Goal: Task Accomplishment & Management: Manage account settings

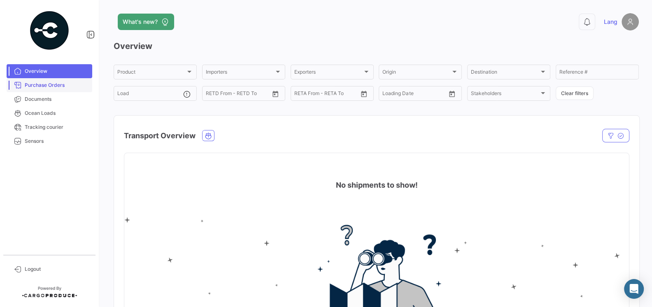
click at [28, 86] on span "Purchase Orders" at bounding box center [57, 84] width 64 height 7
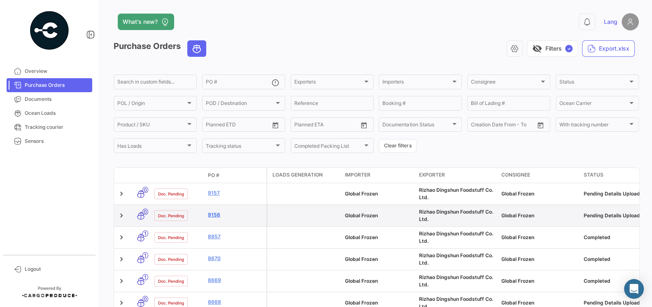
click at [214, 215] on link "9156" at bounding box center [235, 214] width 55 height 7
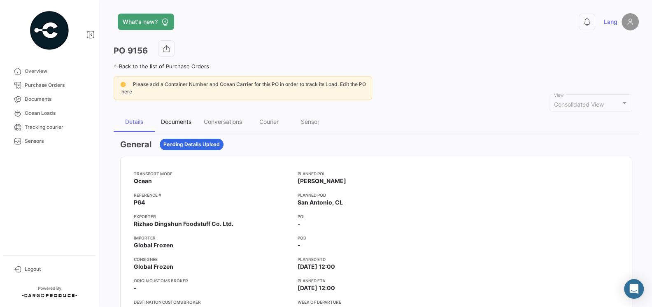
click at [177, 120] on div "Documents" at bounding box center [176, 121] width 30 height 7
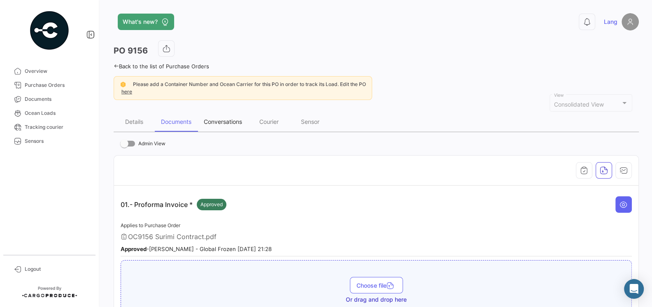
click at [225, 118] on div "Conversations" at bounding box center [223, 121] width 38 height 7
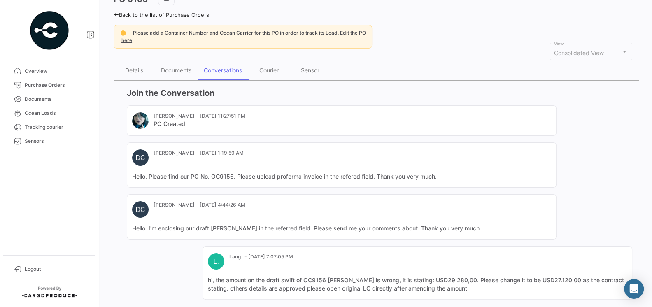
scroll to position [50, 0]
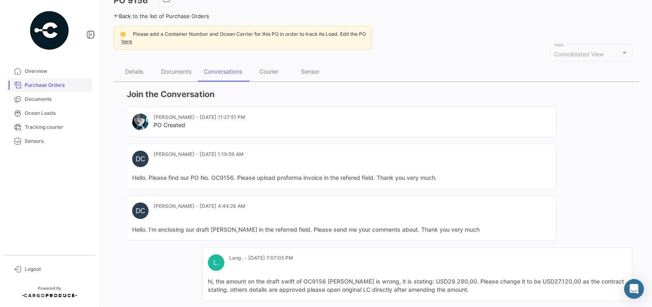
click at [54, 80] on link "Purchase Orders" at bounding box center [50, 85] width 86 height 14
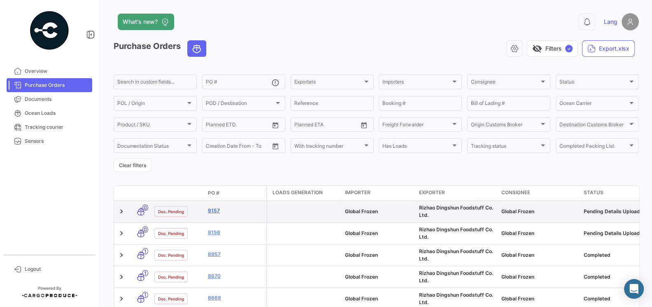
click at [218, 212] on link "9157" at bounding box center [235, 210] width 55 height 7
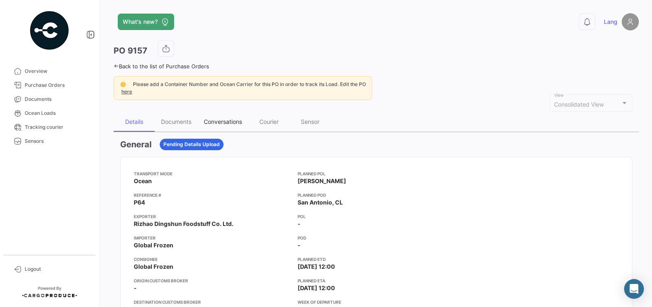
click at [227, 120] on div "Conversations" at bounding box center [223, 121] width 38 height 7
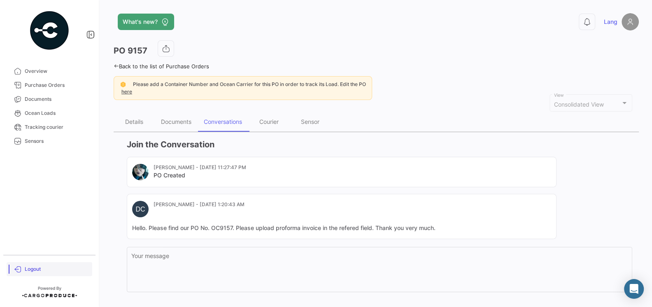
click at [28, 270] on span "Logout" at bounding box center [57, 268] width 64 height 7
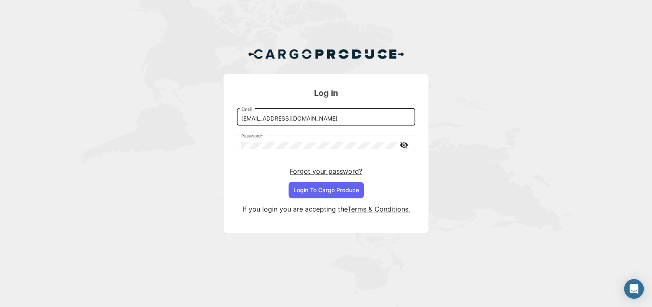
click at [311, 122] on input "[EMAIL_ADDRESS][DOMAIN_NAME]" at bounding box center [326, 118] width 170 height 7
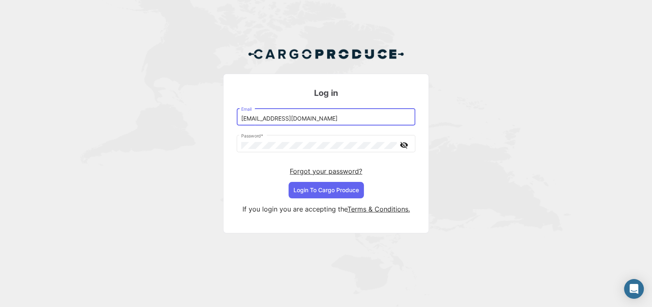
type input "[EMAIL_ADDRESS][DOMAIN_NAME]"
click at [331, 184] on button "Login To Cargo Produce" at bounding box center [326, 190] width 75 height 16
